Goal: Task Accomplishment & Management: Use online tool/utility

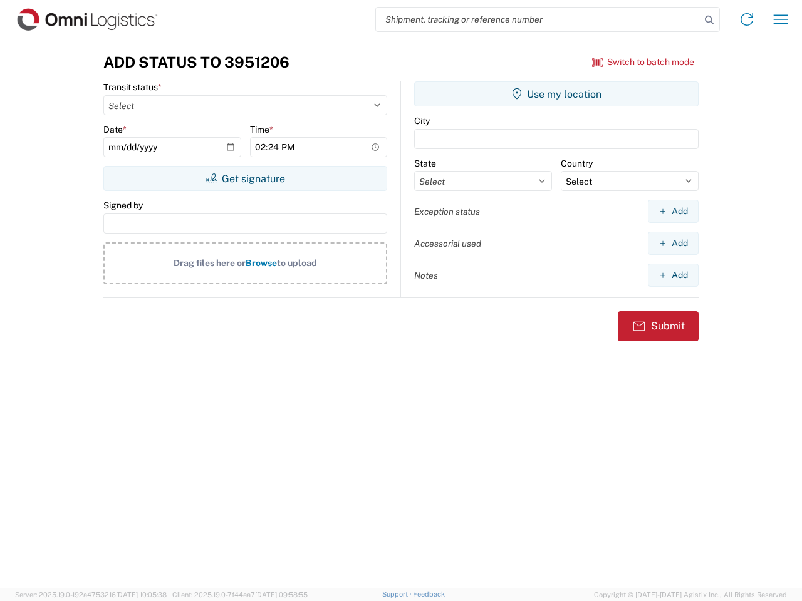
click at [538, 19] on input "search" at bounding box center [538, 20] width 324 height 24
click at [709, 20] on icon at bounding box center [709, 20] width 18 height 18
click at [747, 19] on icon at bounding box center [747, 19] width 20 height 20
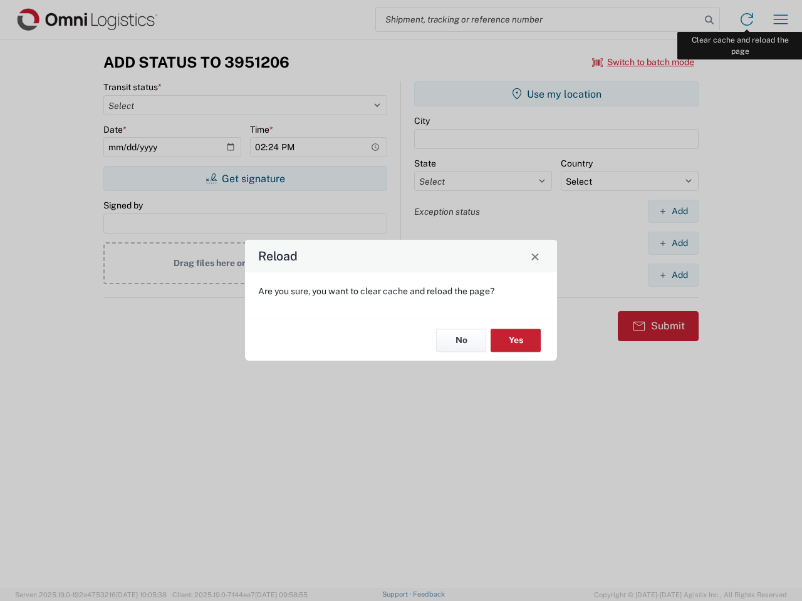
click at [780, 19] on div "Reload Are you sure, you want to clear cache and reload the page? No Yes" at bounding box center [401, 300] width 802 height 601
click at [643, 62] on div "Reload Are you sure, you want to clear cache and reload the page? No Yes" at bounding box center [401, 300] width 802 height 601
click at [245, 178] on div "Reload Are you sure, you want to clear cache and reload the page? No Yes" at bounding box center [401, 300] width 802 height 601
click at [556, 94] on div "Reload Are you sure, you want to clear cache and reload the page? No Yes" at bounding box center [401, 300] width 802 height 601
click at [673, 211] on div "Reload Are you sure, you want to clear cache and reload the page? No Yes" at bounding box center [401, 300] width 802 height 601
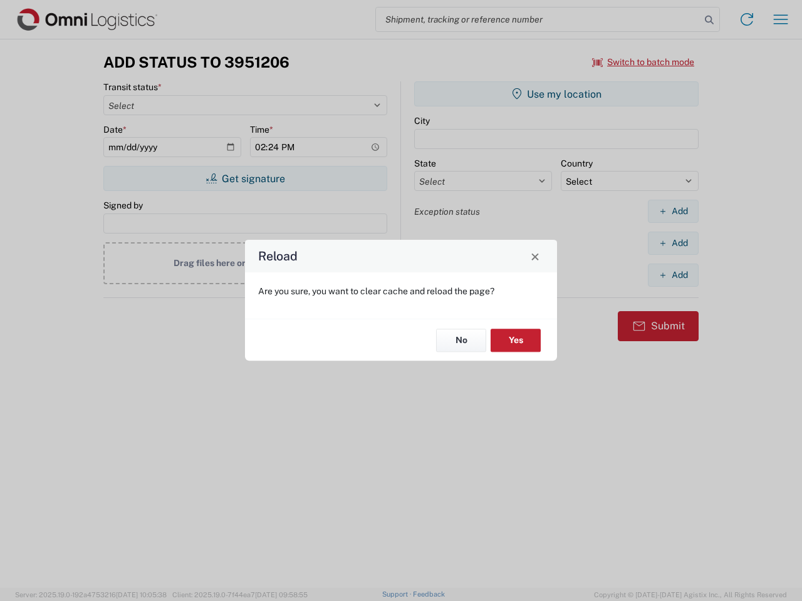
click at [673, 243] on div "Reload Are you sure, you want to clear cache and reload the page? No Yes" at bounding box center [401, 300] width 802 height 601
click at [673, 275] on div "Reload Are you sure, you want to clear cache and reload the page? No Yes" at bounding box center [401, 300] width 802 height 601
